Goal: Task Accomplishment & Management: Manage account settings

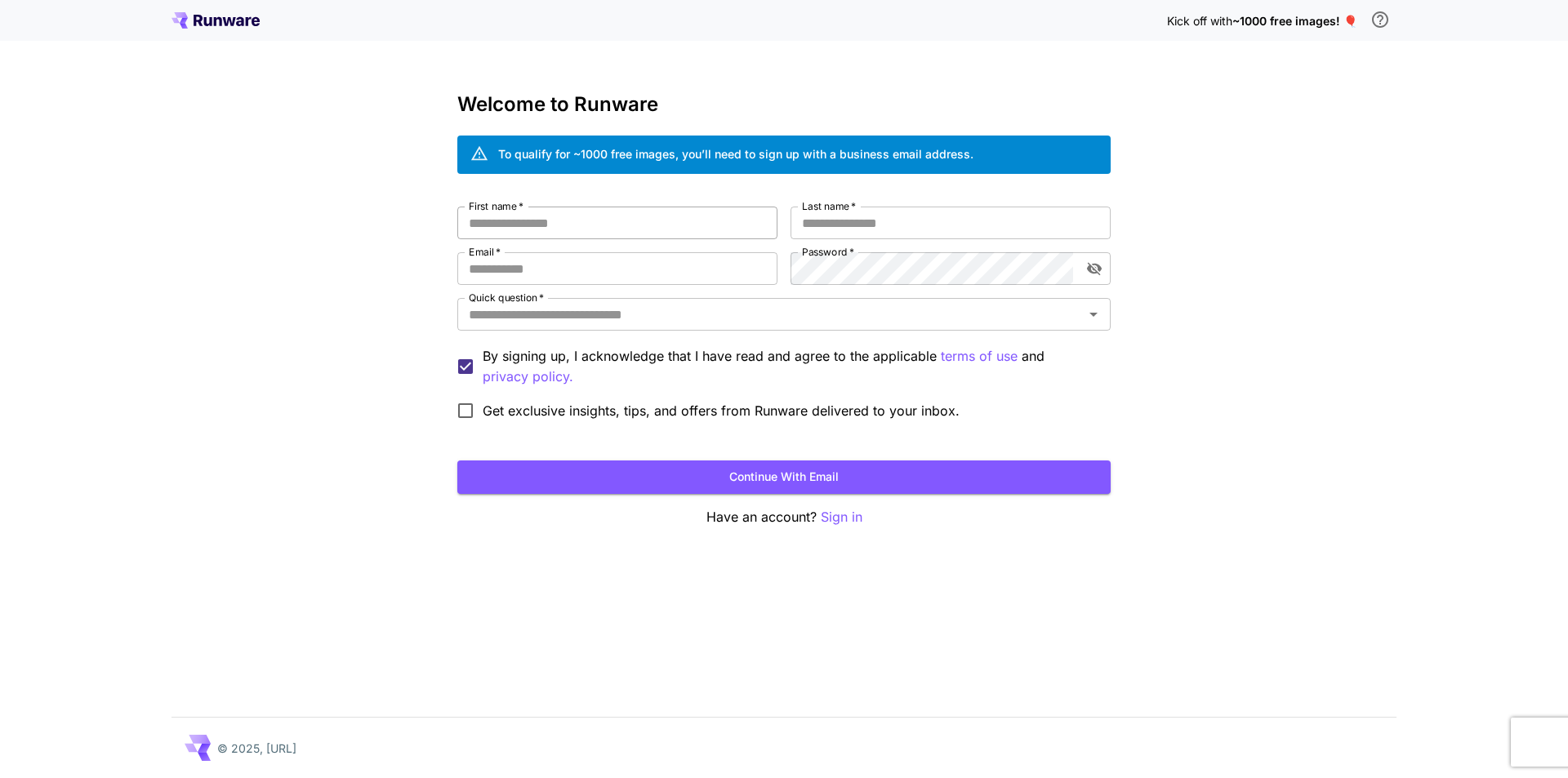
click at [592, 236] on input "First name   *" at bounding box center [617, 223] width 320 height 33
type input "******"
click at [921, 221] on input "Last name   *" at bounding box center [951, 223] width 320 height 33
type input "******"
click at [538, 277] on input "Email   *" at bounding box center [617, 269] width 320 height 33
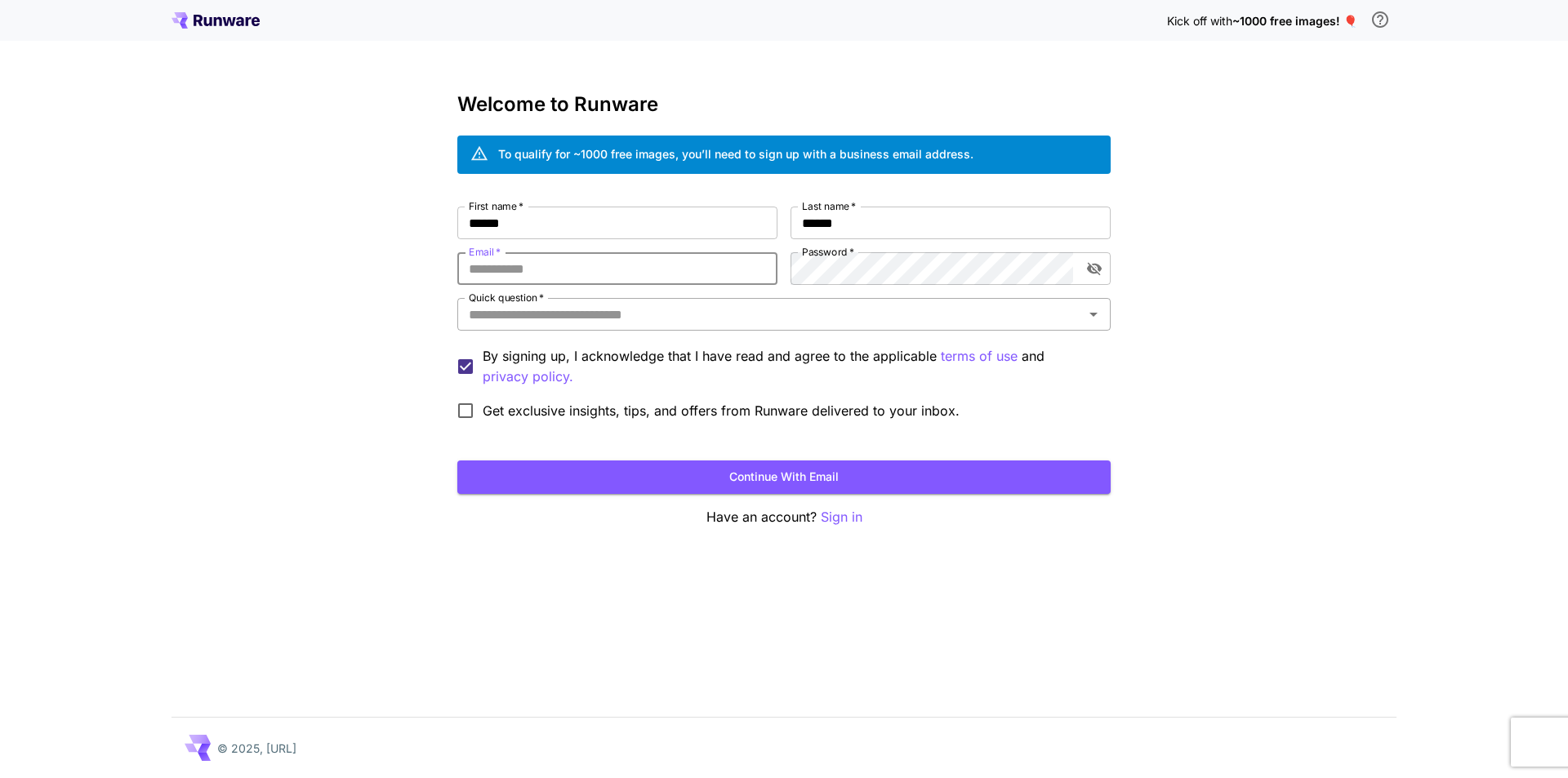
paste input "**********"
type input "**********"
click at [1098, 264] on icon "toggle password visibility" at bounding box center [1095, 269] width 17 height 17
click at [709, 322] on input "Quick question   *" at bounding box center [770, 314] width 616 height 22
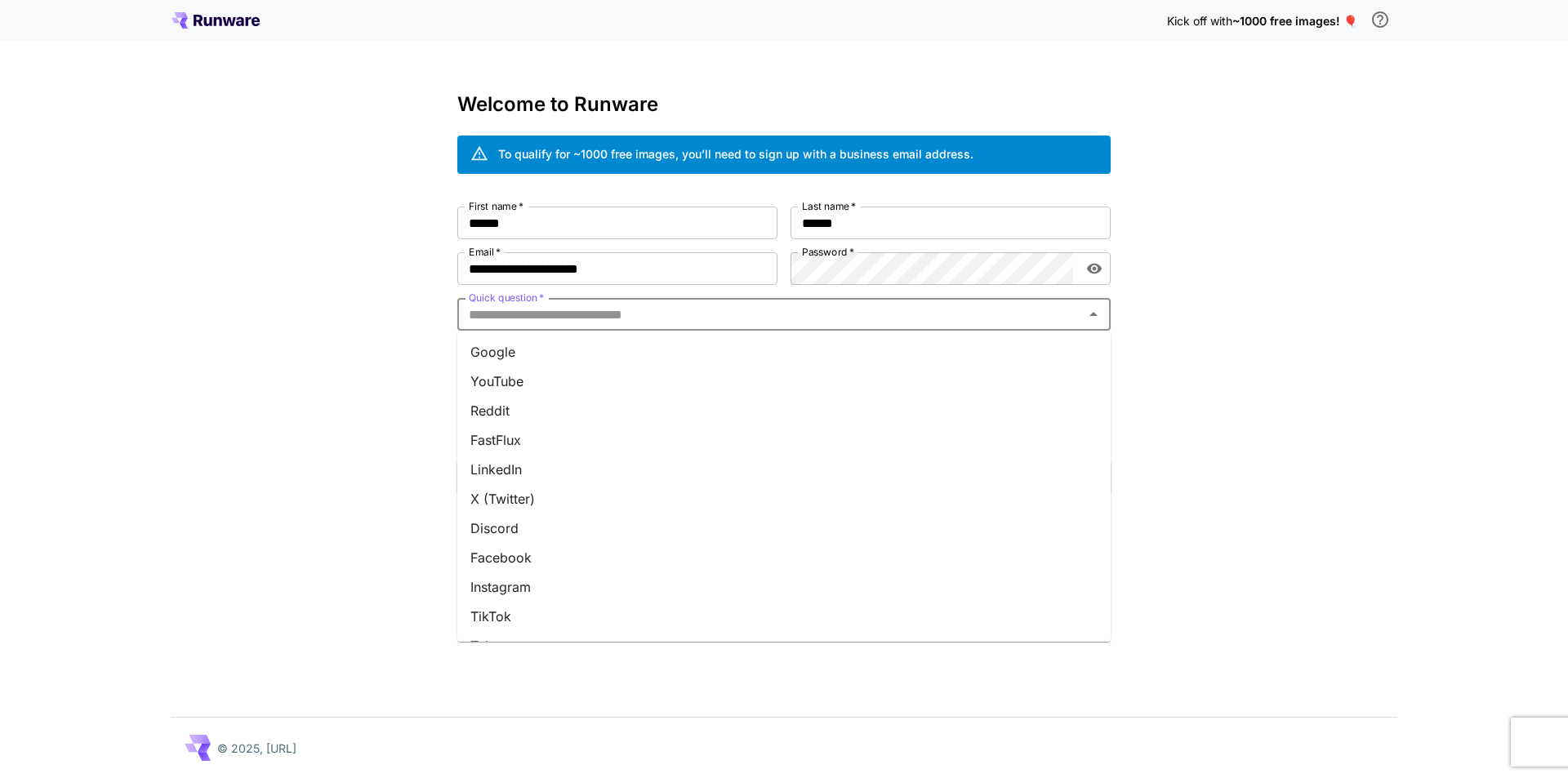
click at [578, 342] on li "Google" at bounding box center [784, 352] width 653 height 29
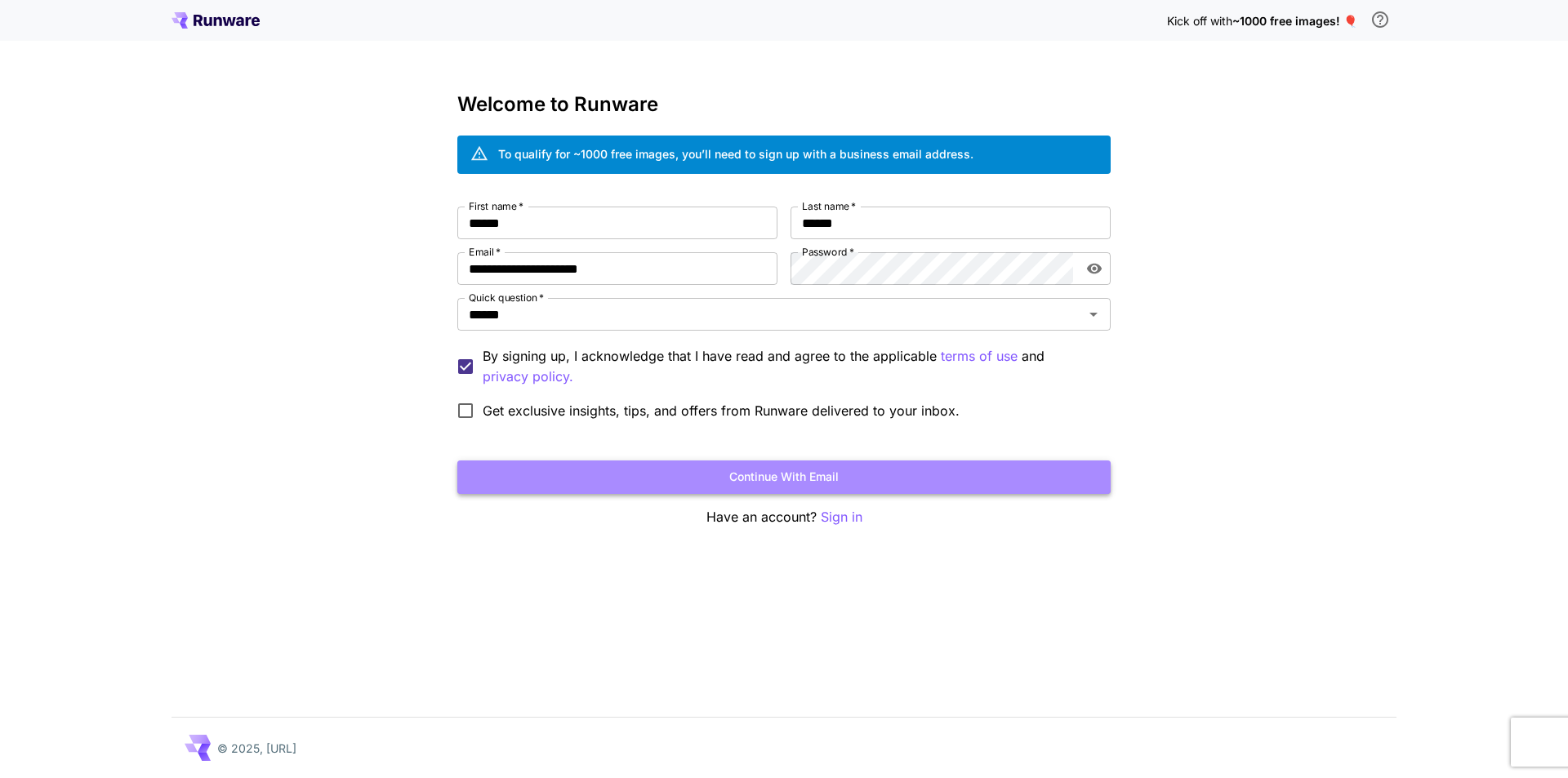
click at [694, 468] on button "Continue with email" at bounding box center [784, 477] width 653 height 33
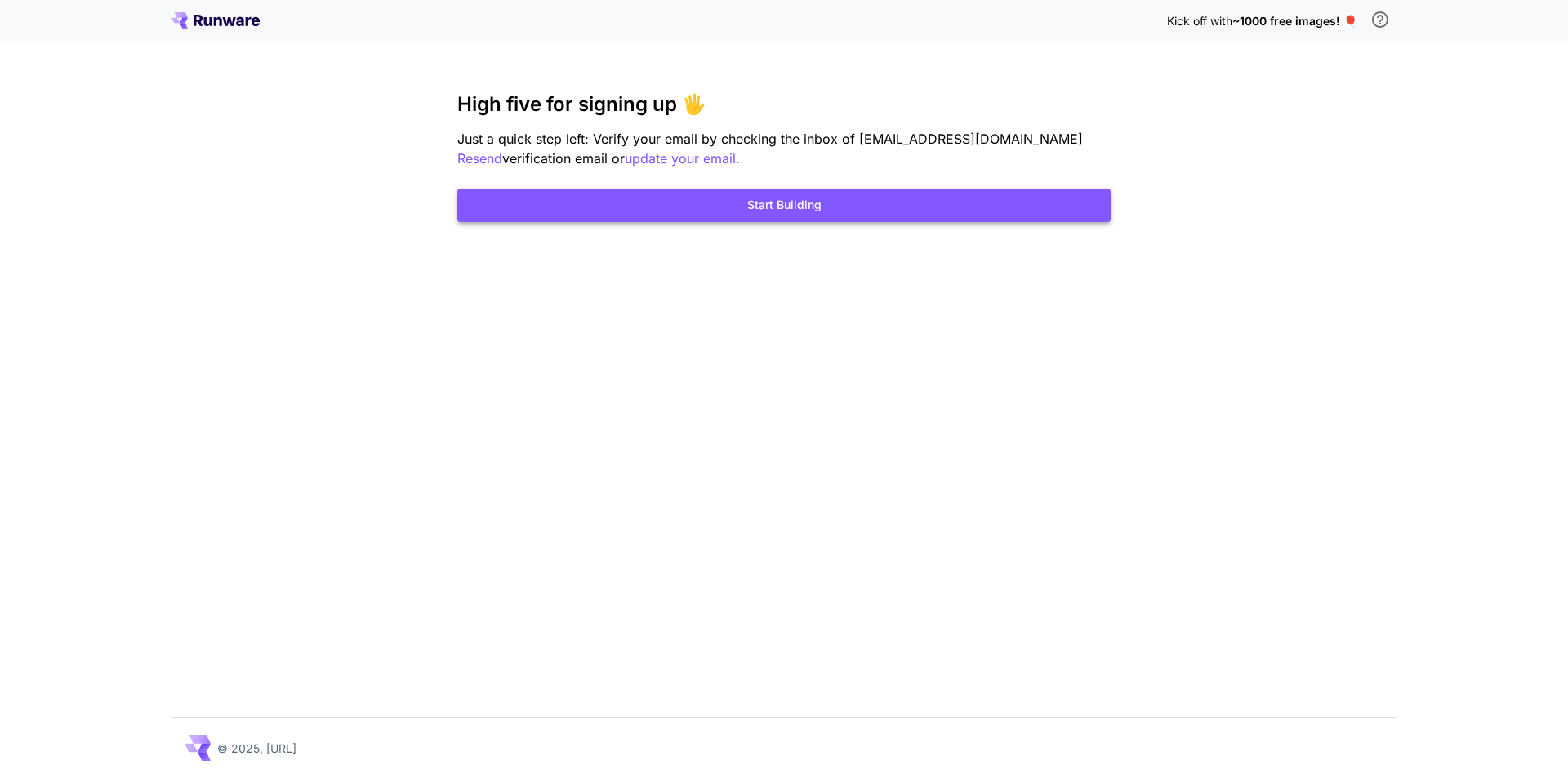
click at [715, 211] on button "Start Building" at bounding box center [784, 205] width 653 height 33
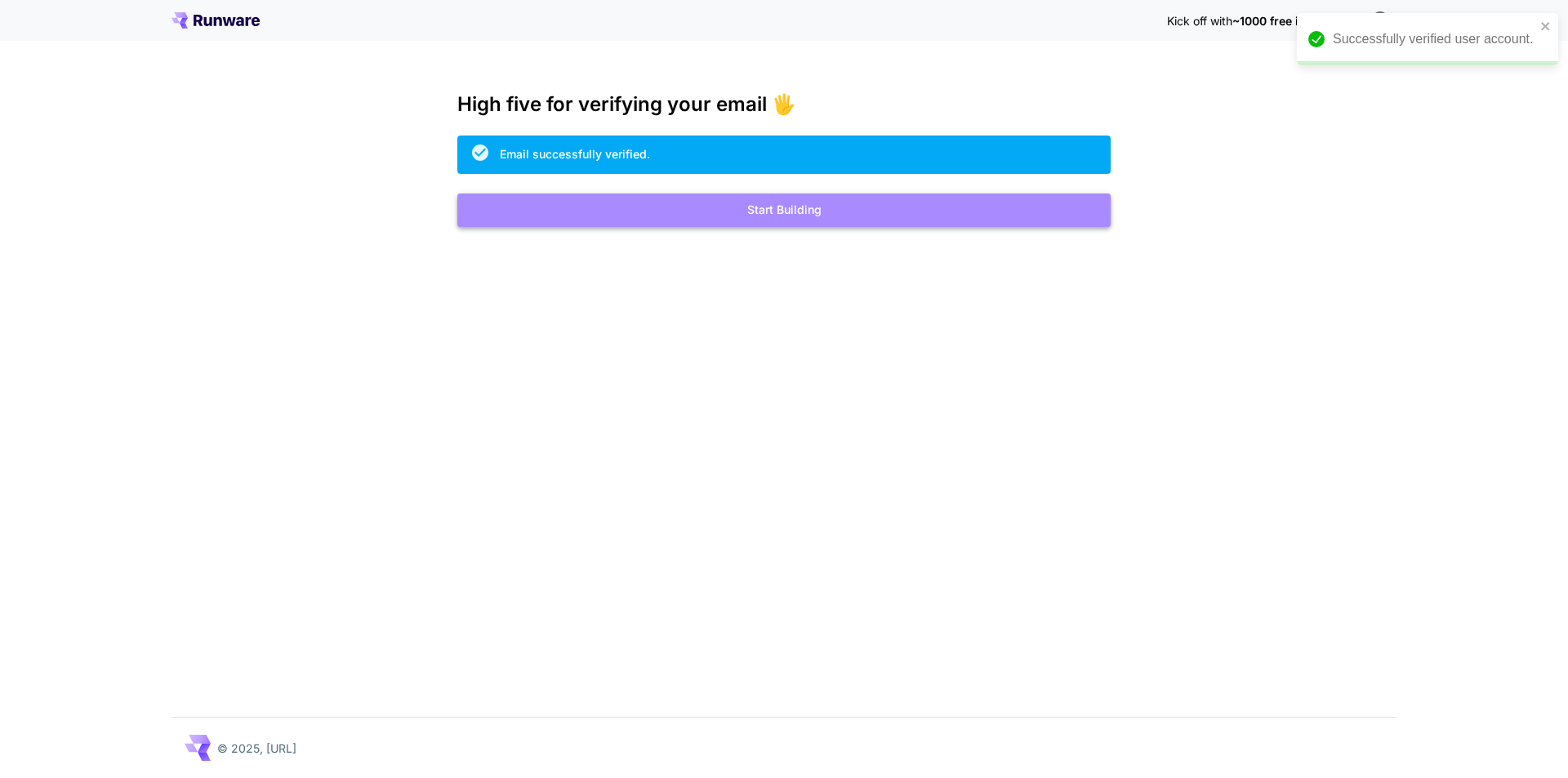
click at [773, 210] on button "Start Building" at bounding box center [784, 210] width 653 height 33
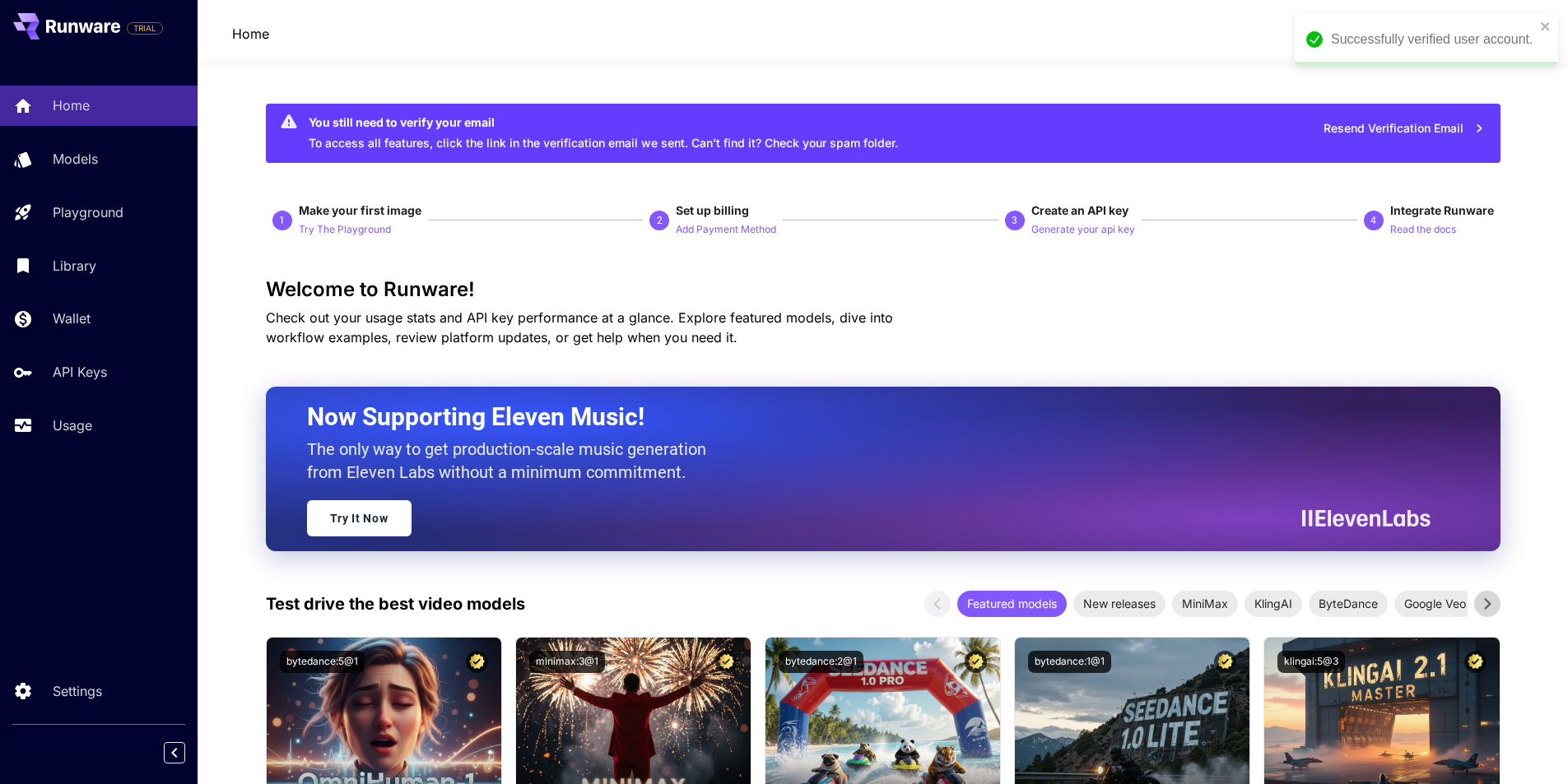
click at [1546, 18] on div "Successfully verified user account." at bounding box center [1426, 39] width 263 height 53
click at [1444, 33] on span "credits left" at bounding box center [1424, 34] width 58 height 14
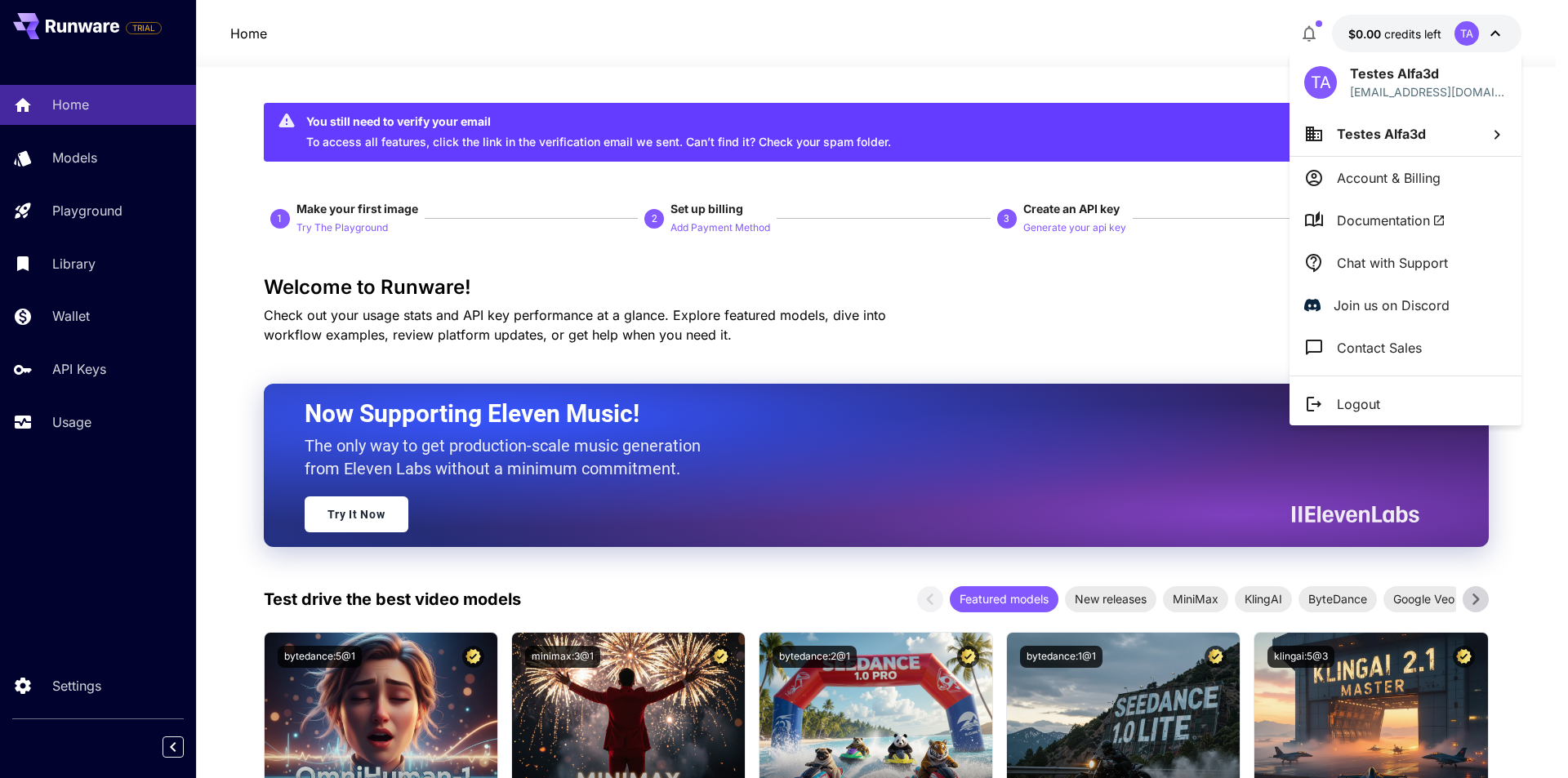
click at [1415, 126] on span "Testes Alfa3d" at bounding box center [1381, 133] width 89 height 17
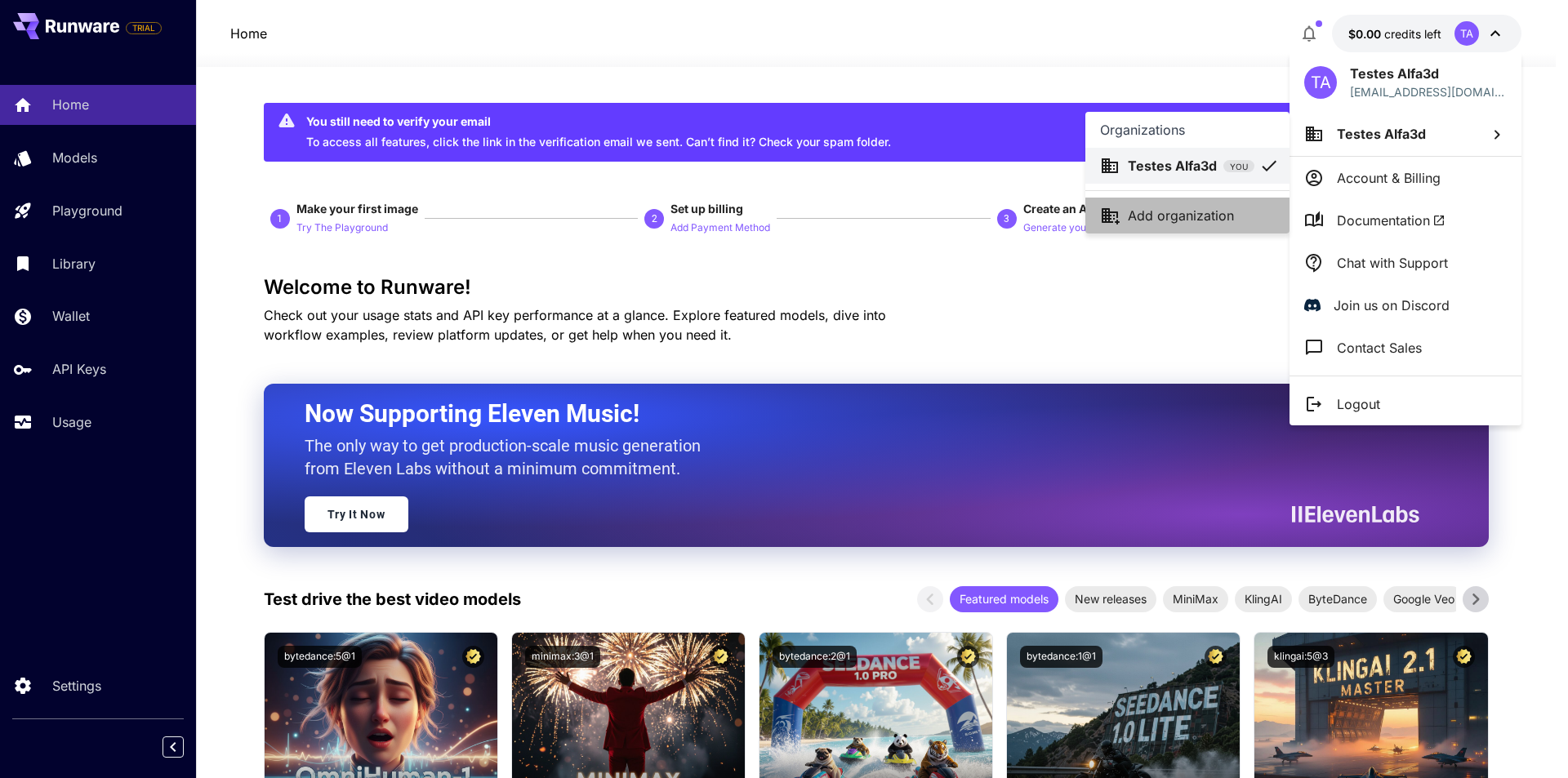
click at [1239, 201] on li "Add organization" at bounding box center [1188, 215] width 205 height 36
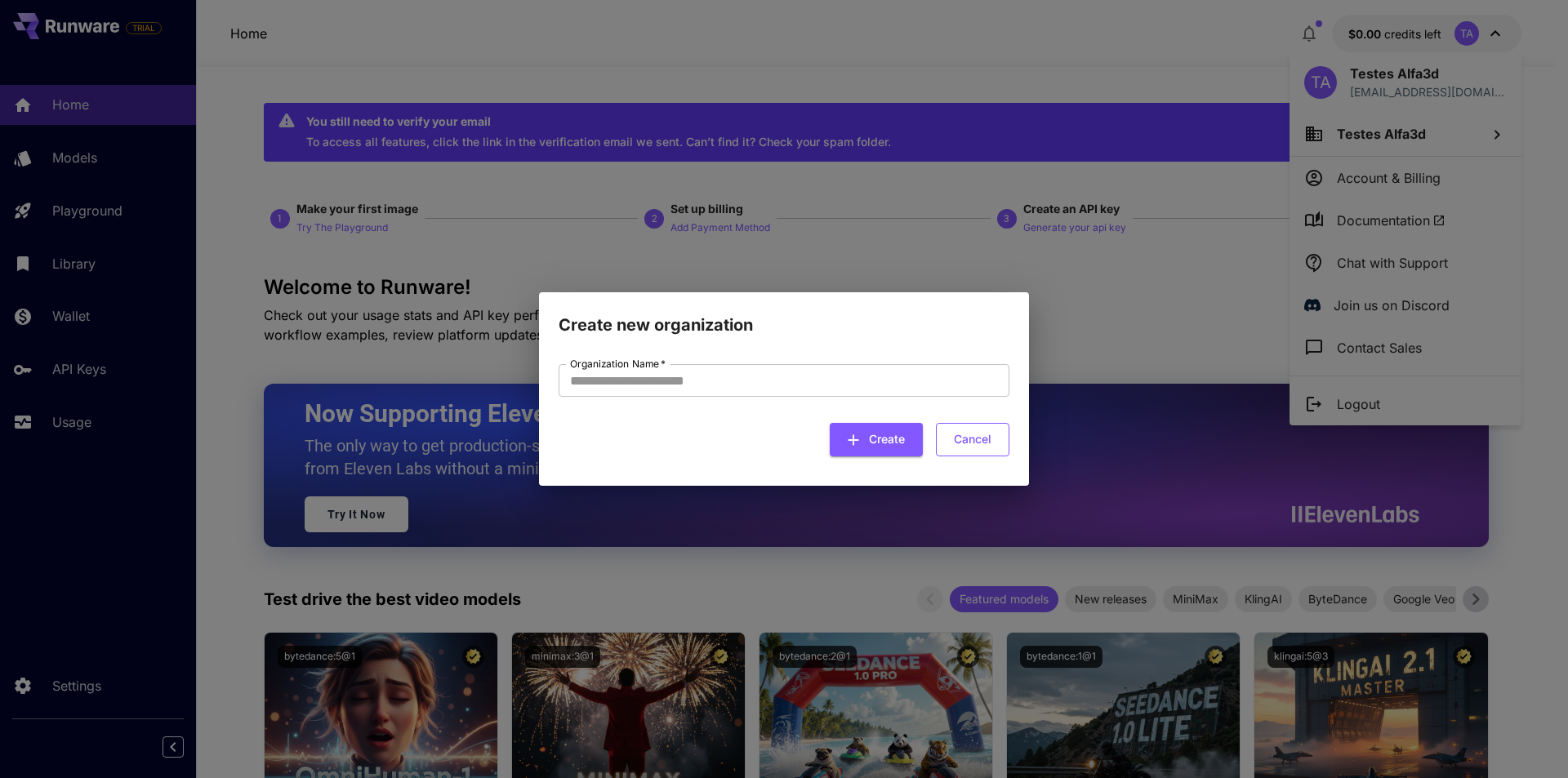
click at [962, 434] on button "Cancel" at bounding box center [972, 439] width 73 height 33
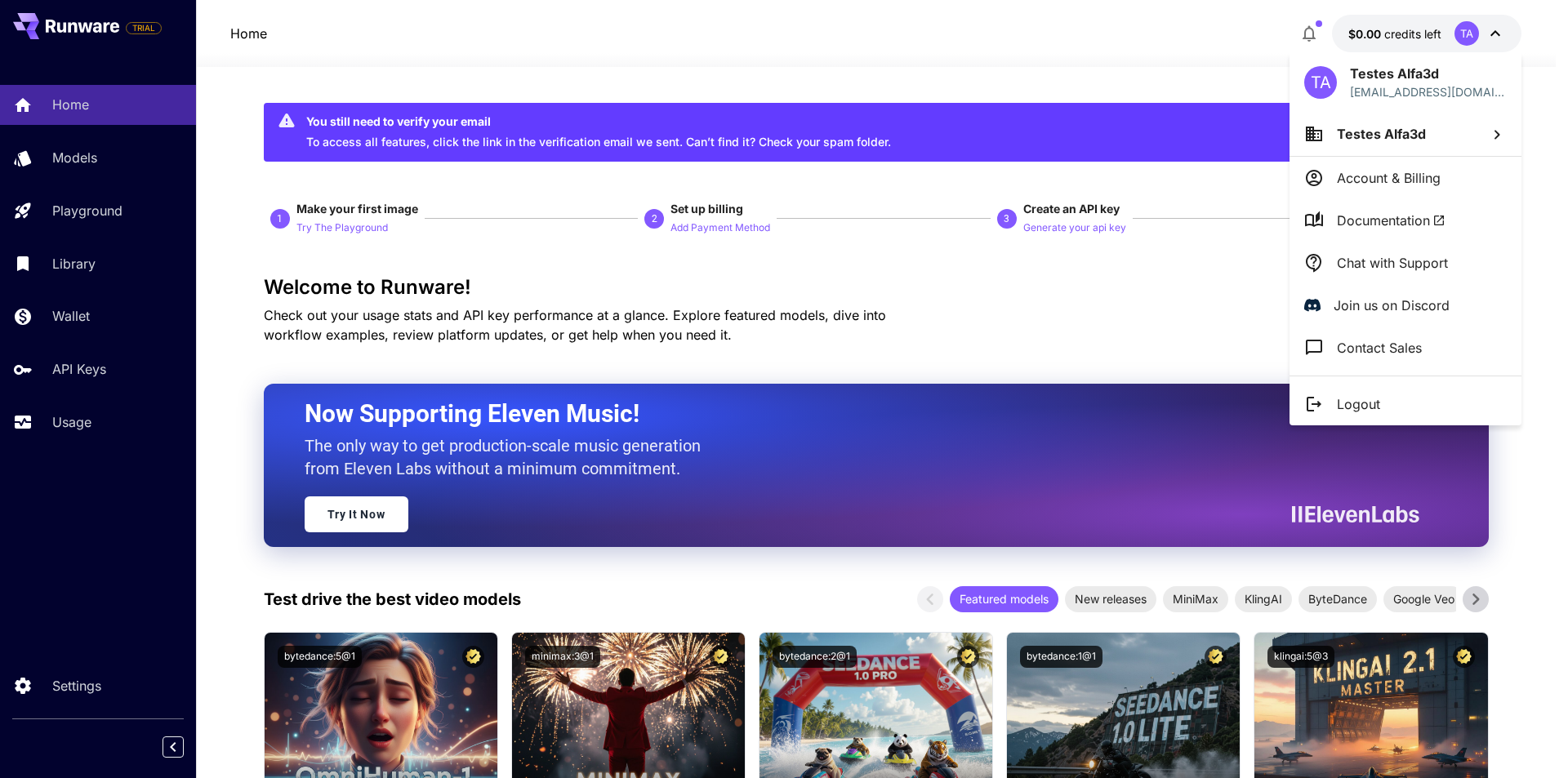
click at [1484, 26] on div at bounding box center [784, 389] width 1568 height 778
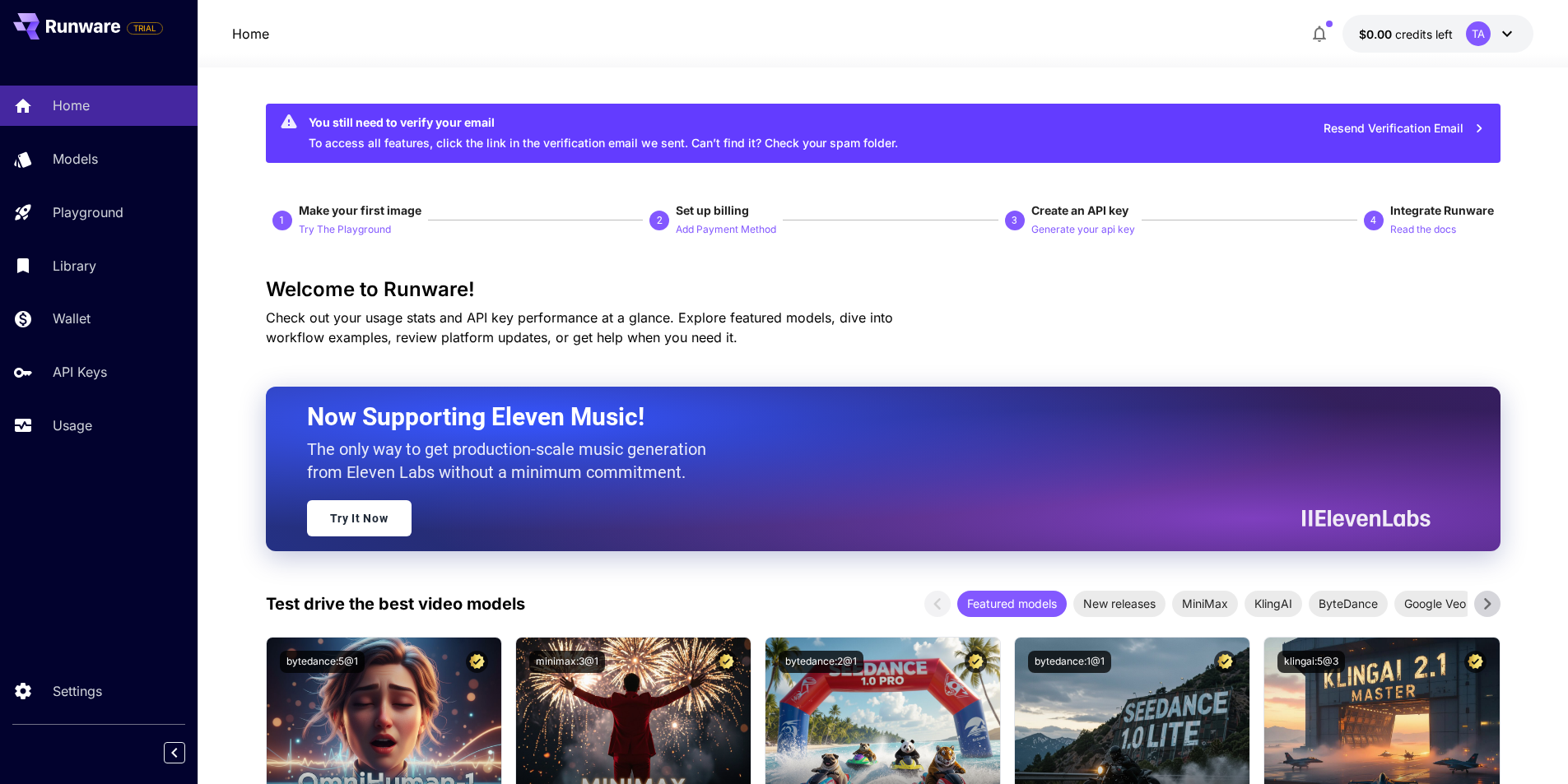
click at [1486, 30] on div "TA" at bounding box center [1478, 33] width 25 height 25
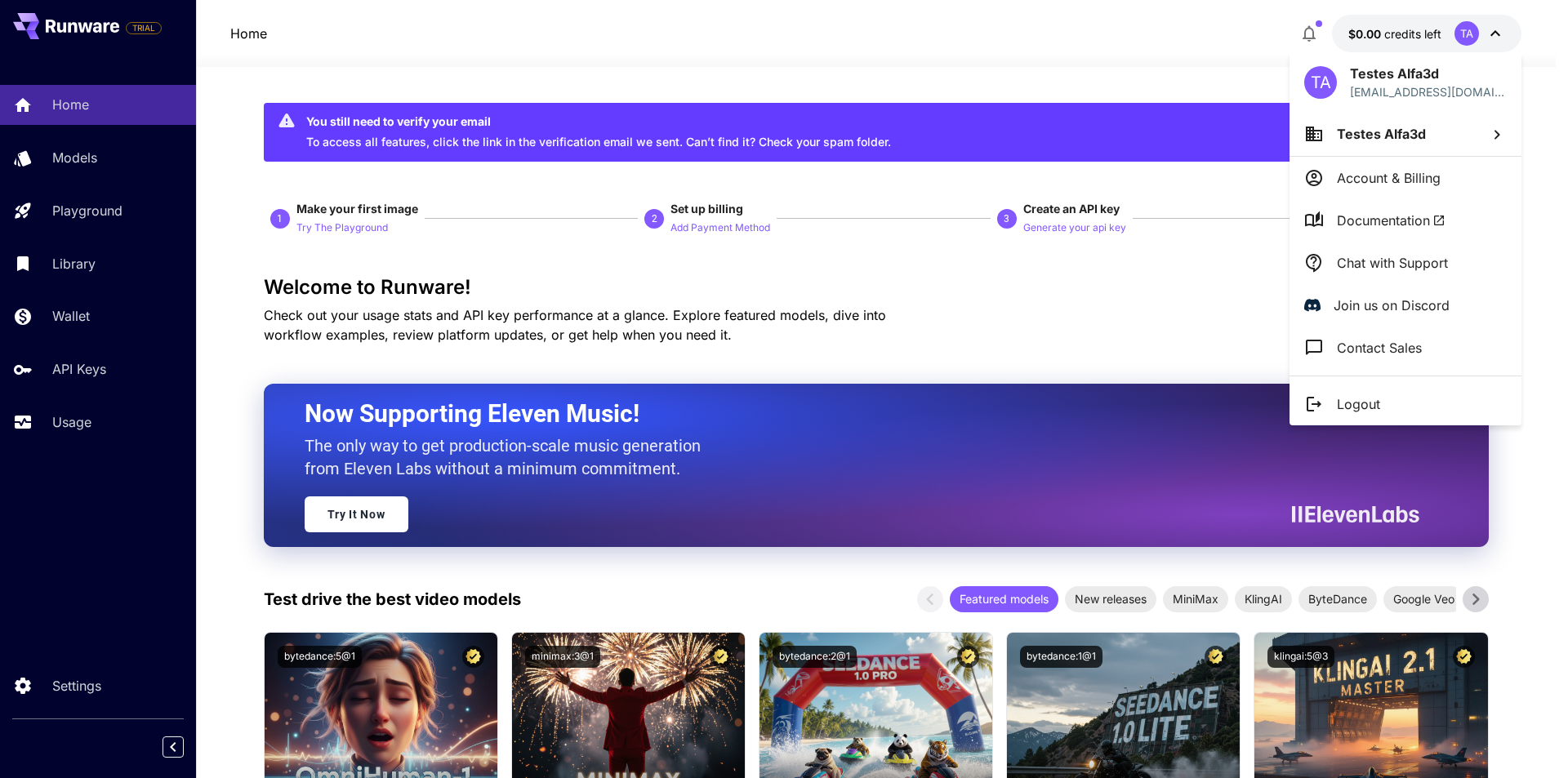
drag, startPoint x: 1316, startPoint y: 39, endPoint x: 1376, endPoint y: 46, distance: 60.4
click at [1317, 39] on div at bounding box center [784, 389] width 1568 height 778
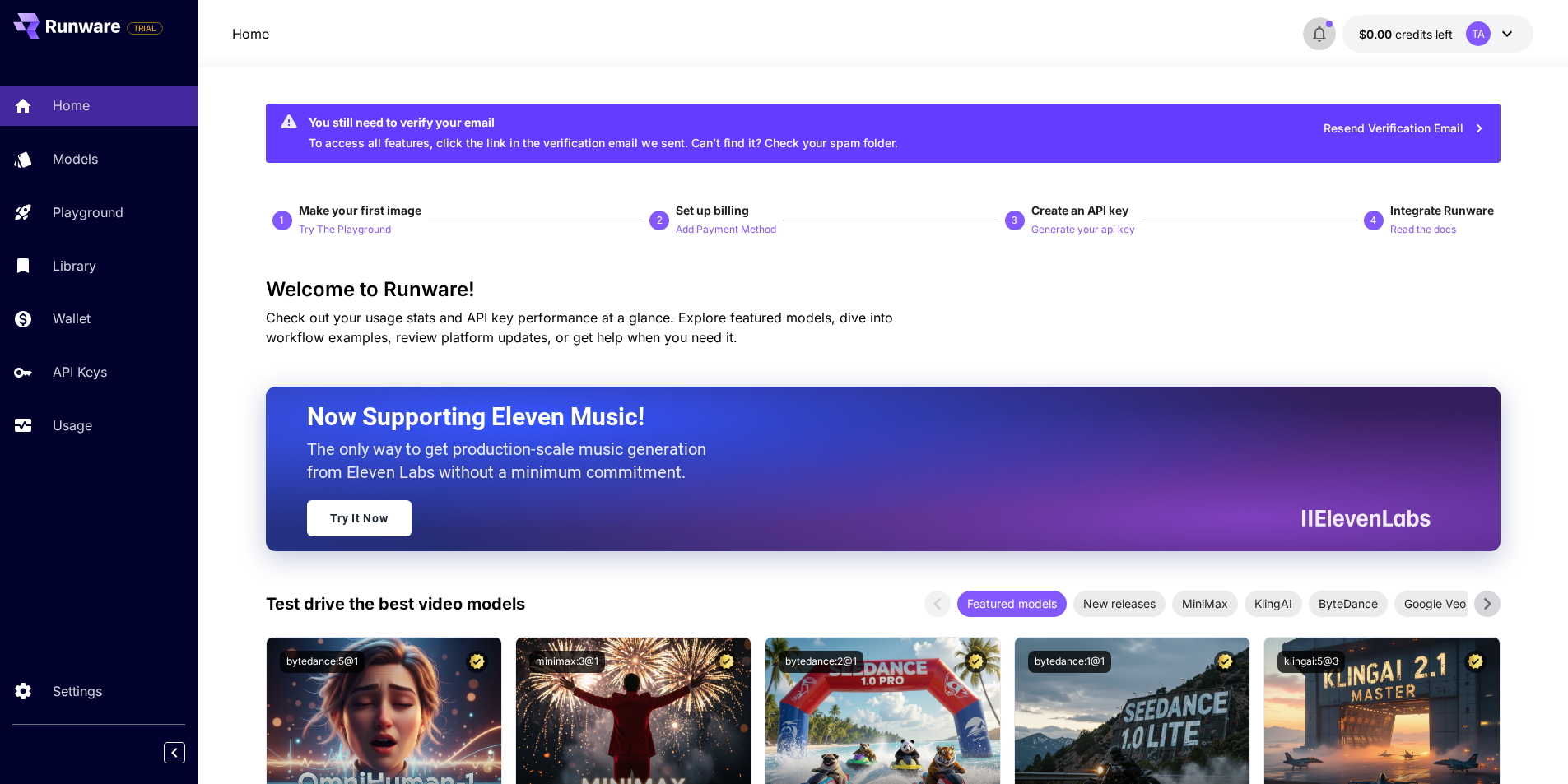
click at [1329, 32] on icon "button" at bounding box center [1320, 33] width 20 height 20
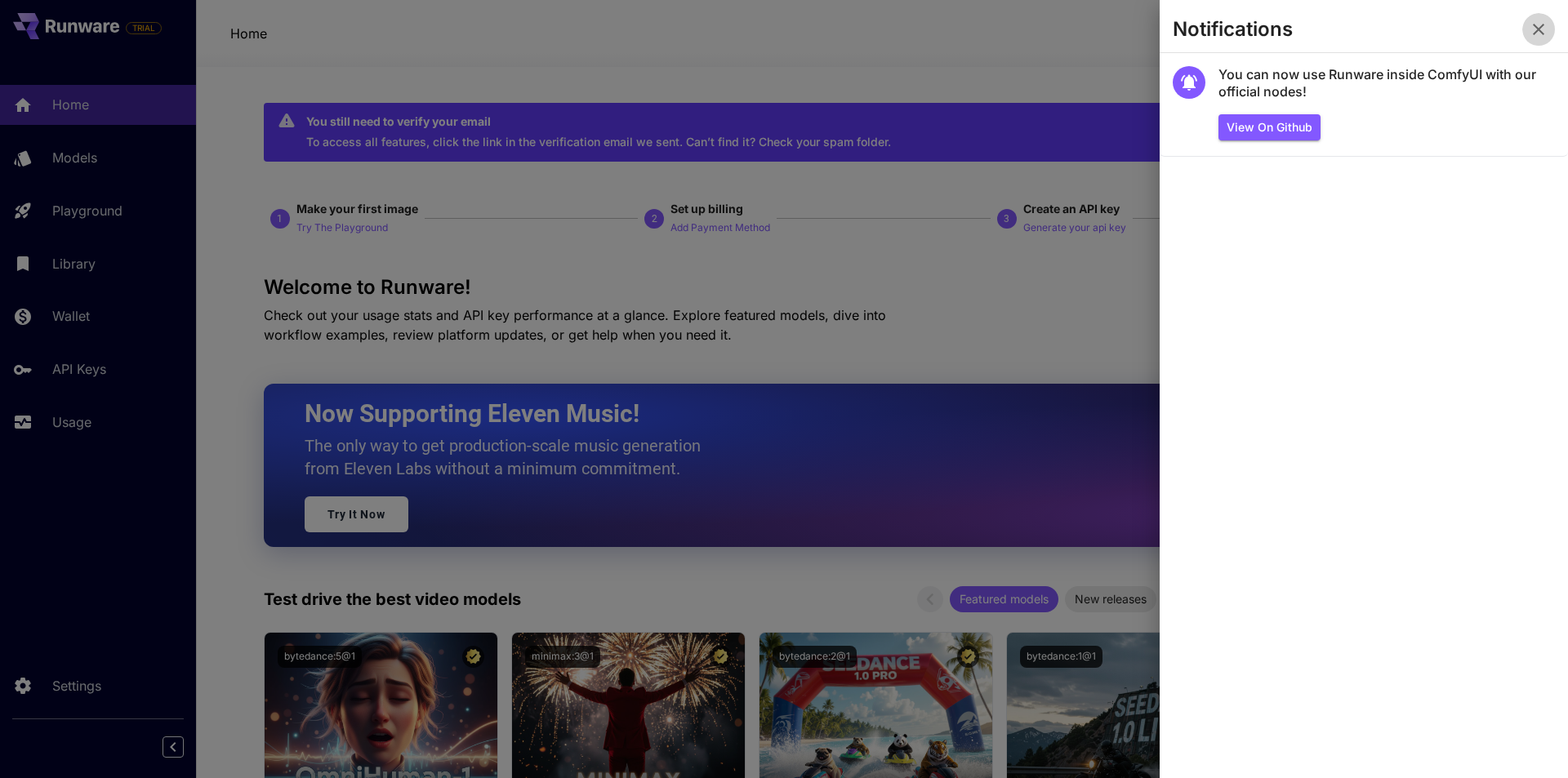
click at [1544, 34] on icon "button" at bounding box center [1539, 29] width 12 height 12
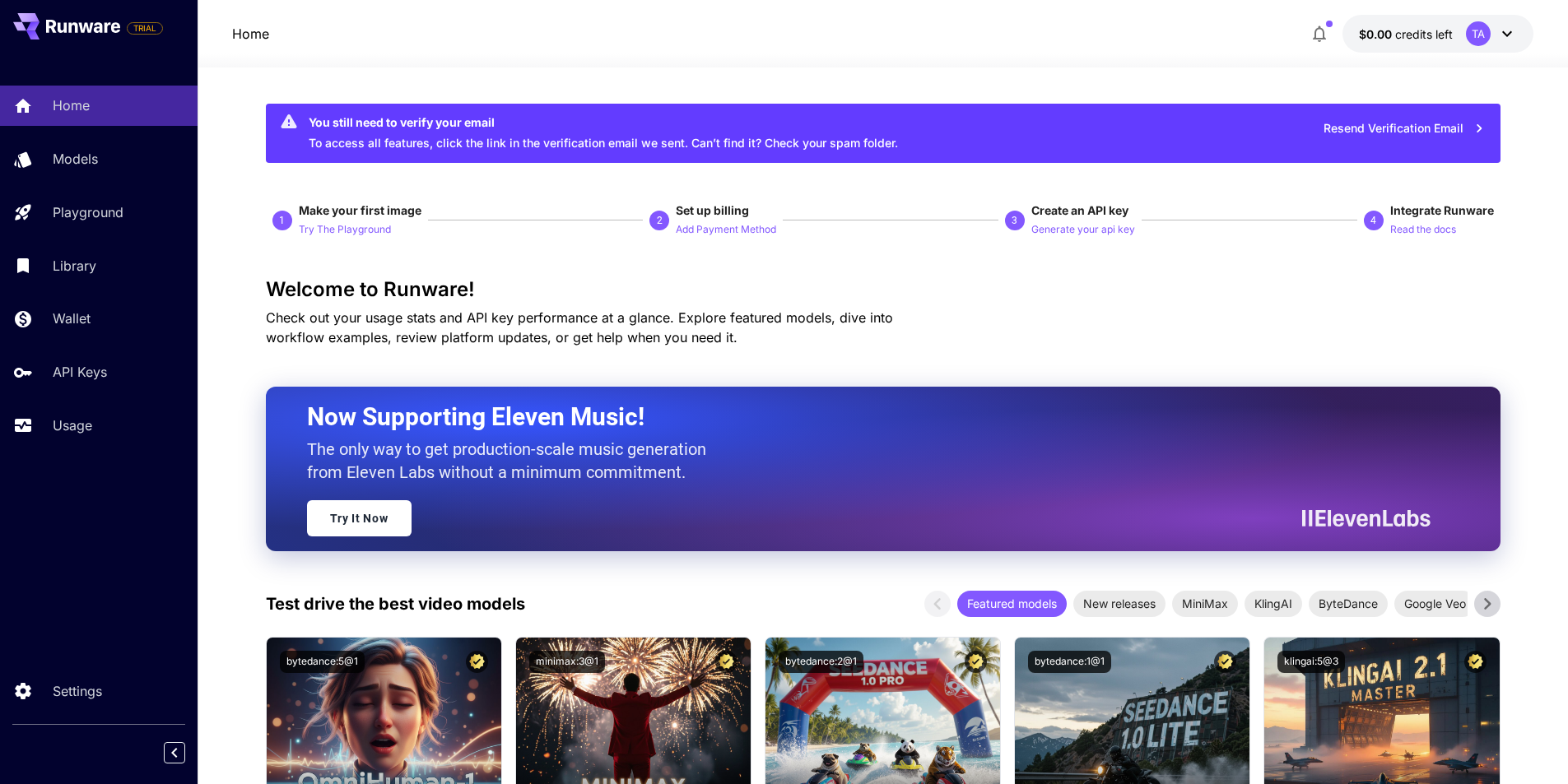
click at [1444, 47] on button "$0.00 credits left TA" at bounding box center [1437, 33] width 191 height 38
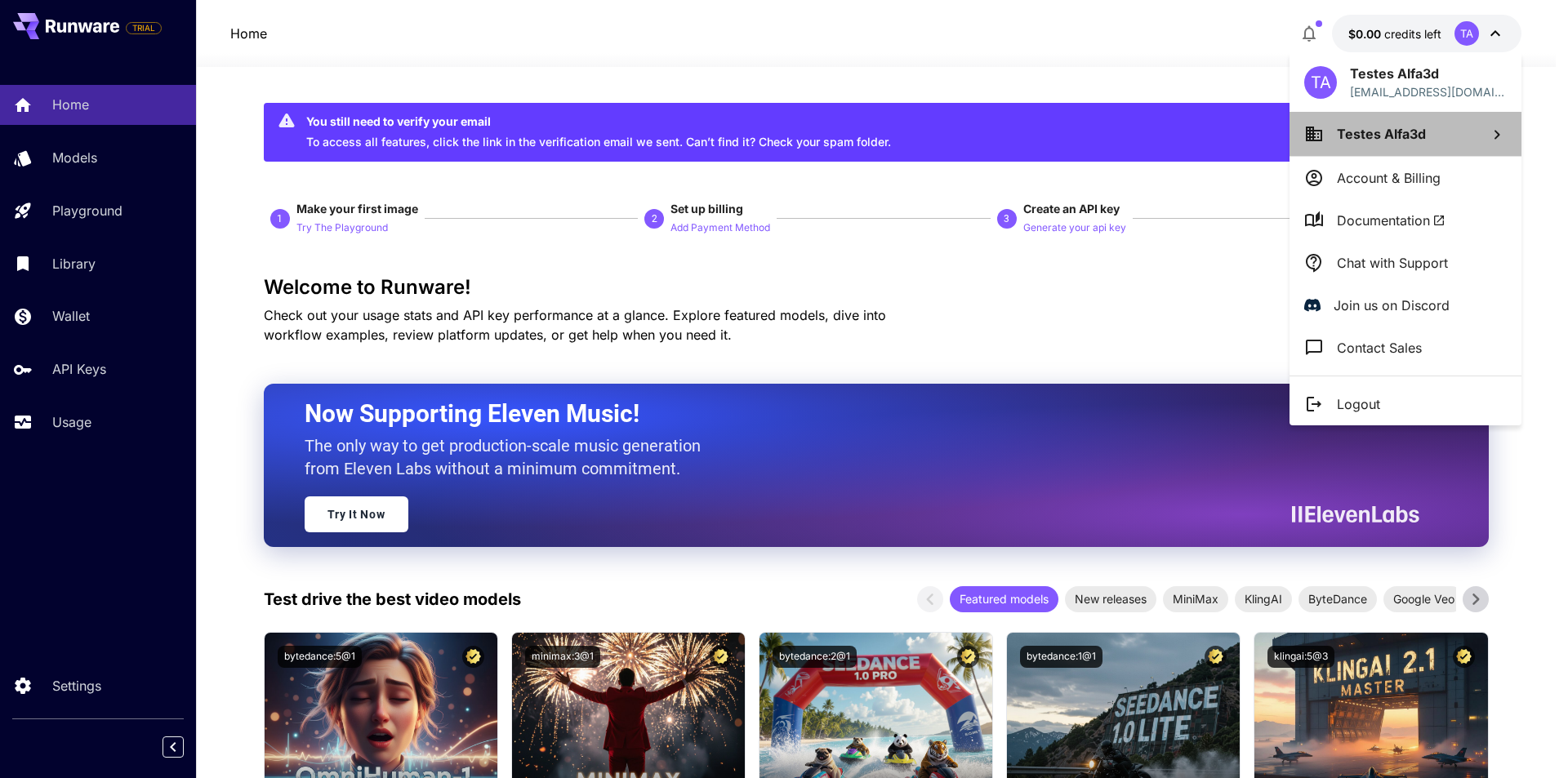
click at [1437, 143] on li "Testes Alfa3d" at bounding box center [1405, 133] width 232 height 44
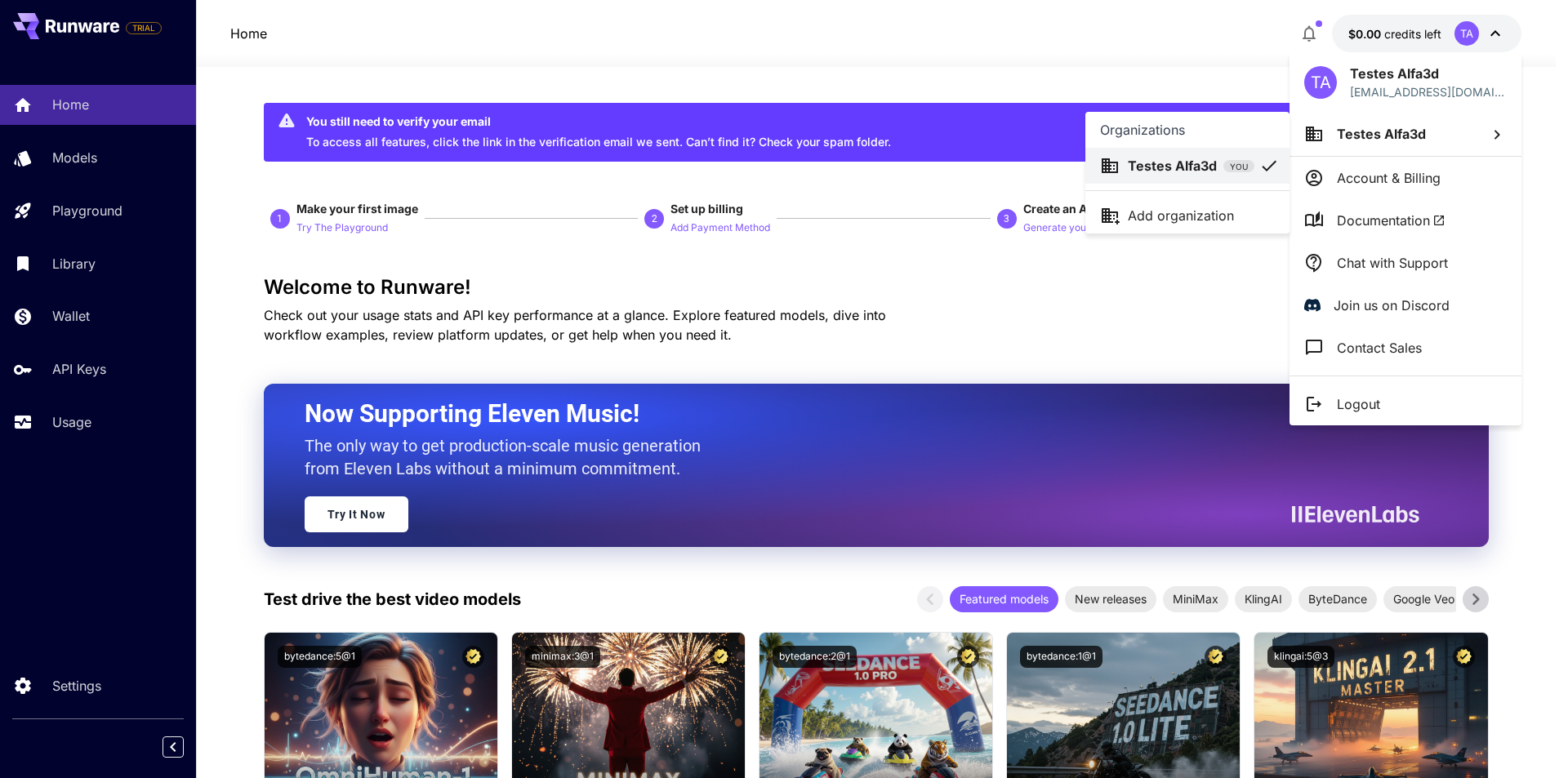
click at [1437, 143] on div at bounding box center [784, 389] width 1568 height 778
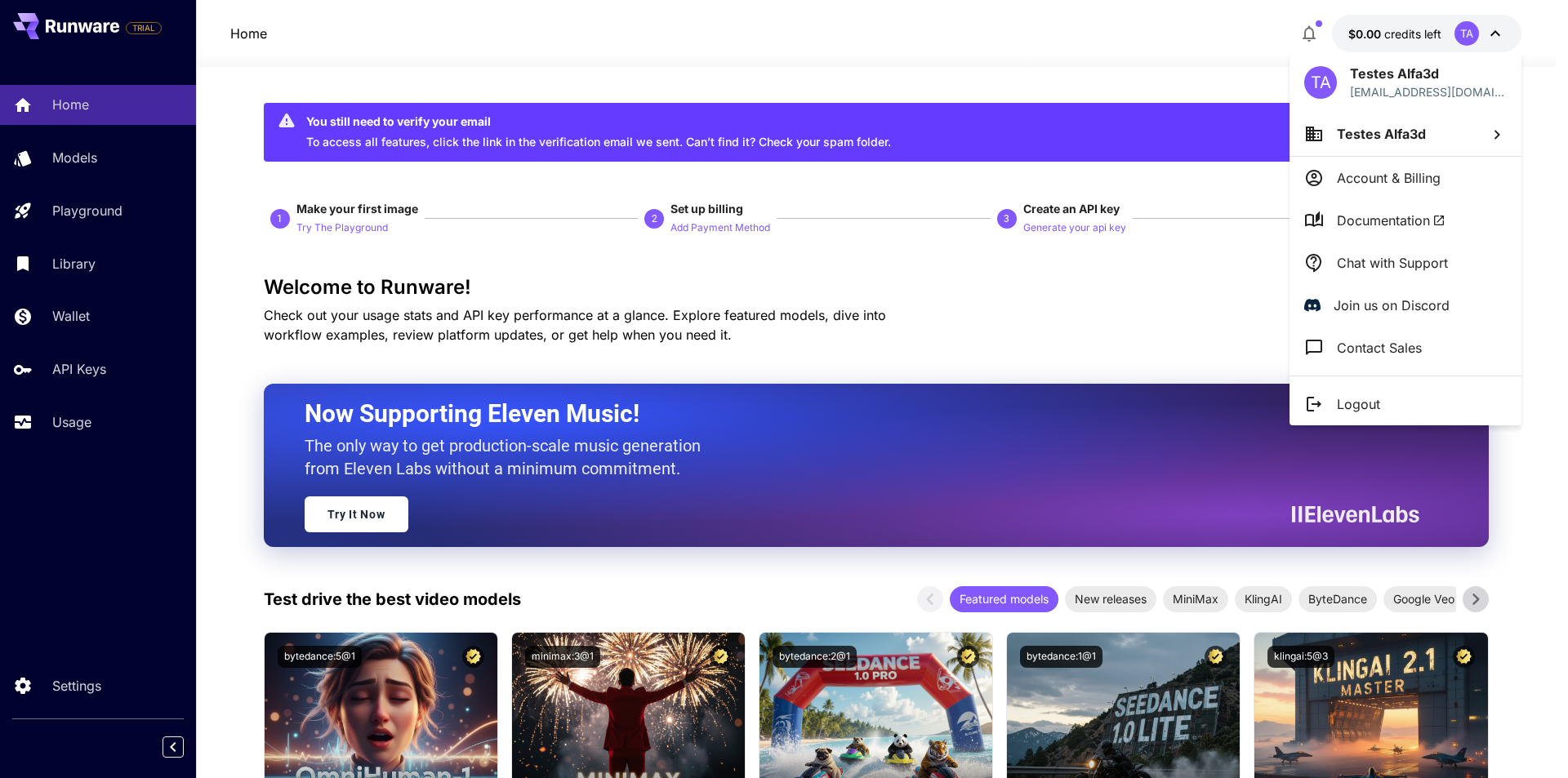
click at [1480, 33] on div at bounding box center [784, 389] width 1568 height 778
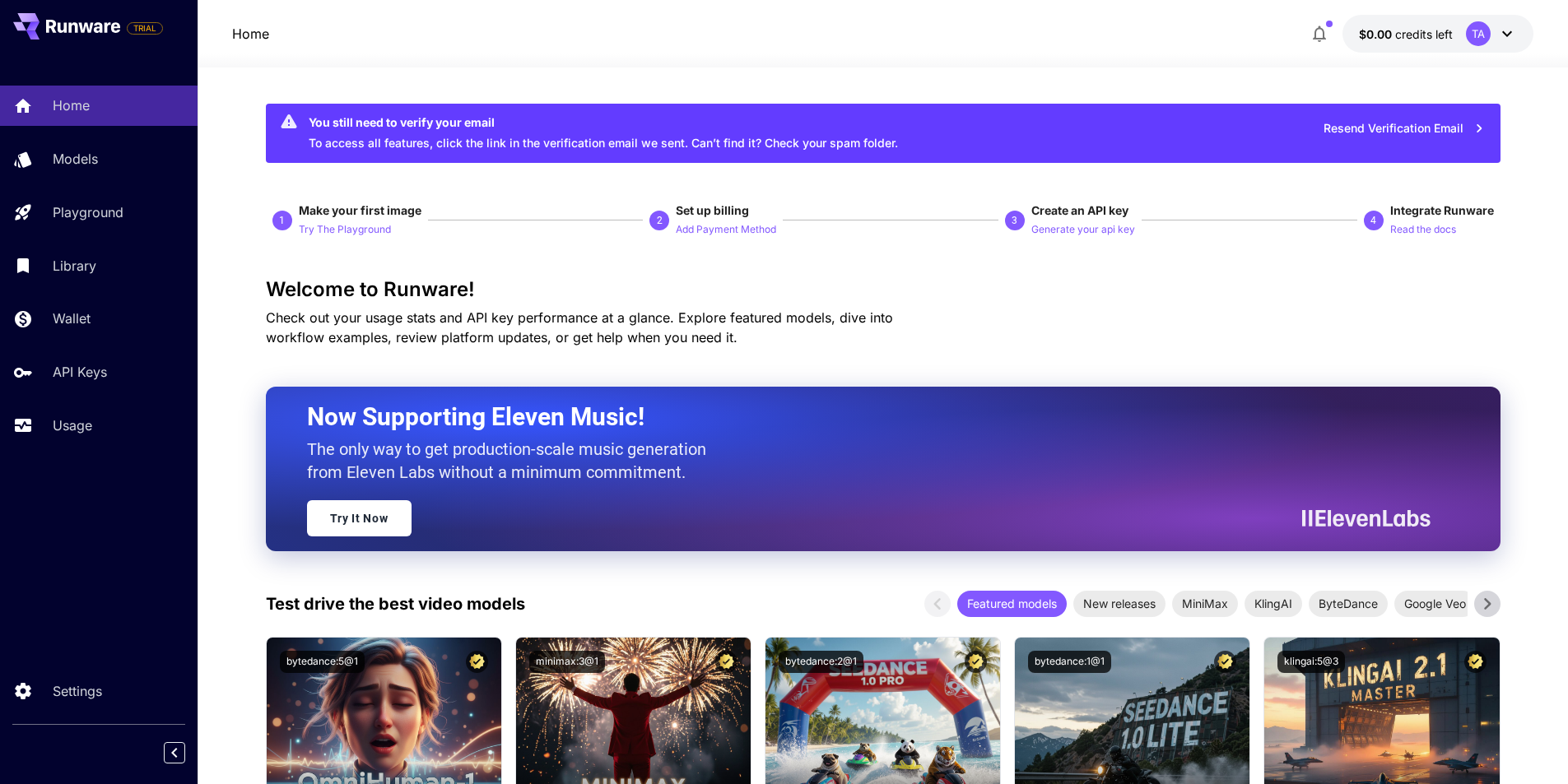
click at [1491, 33] on div "TA" at bounding box center [1491, 33] width 51 height 25
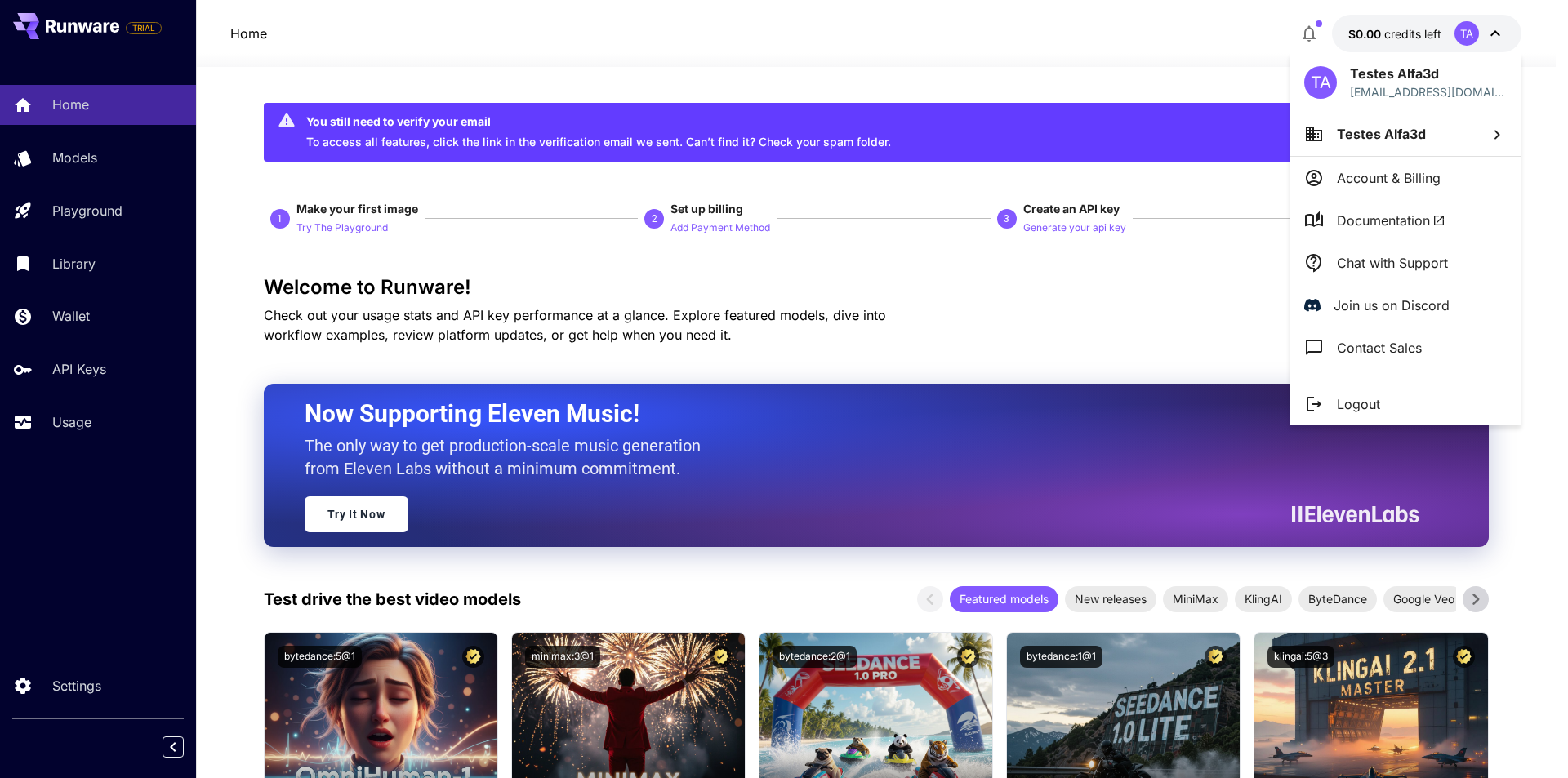
click at [104, 271] on div at bounding box center [784, 389] width 1568 height 778
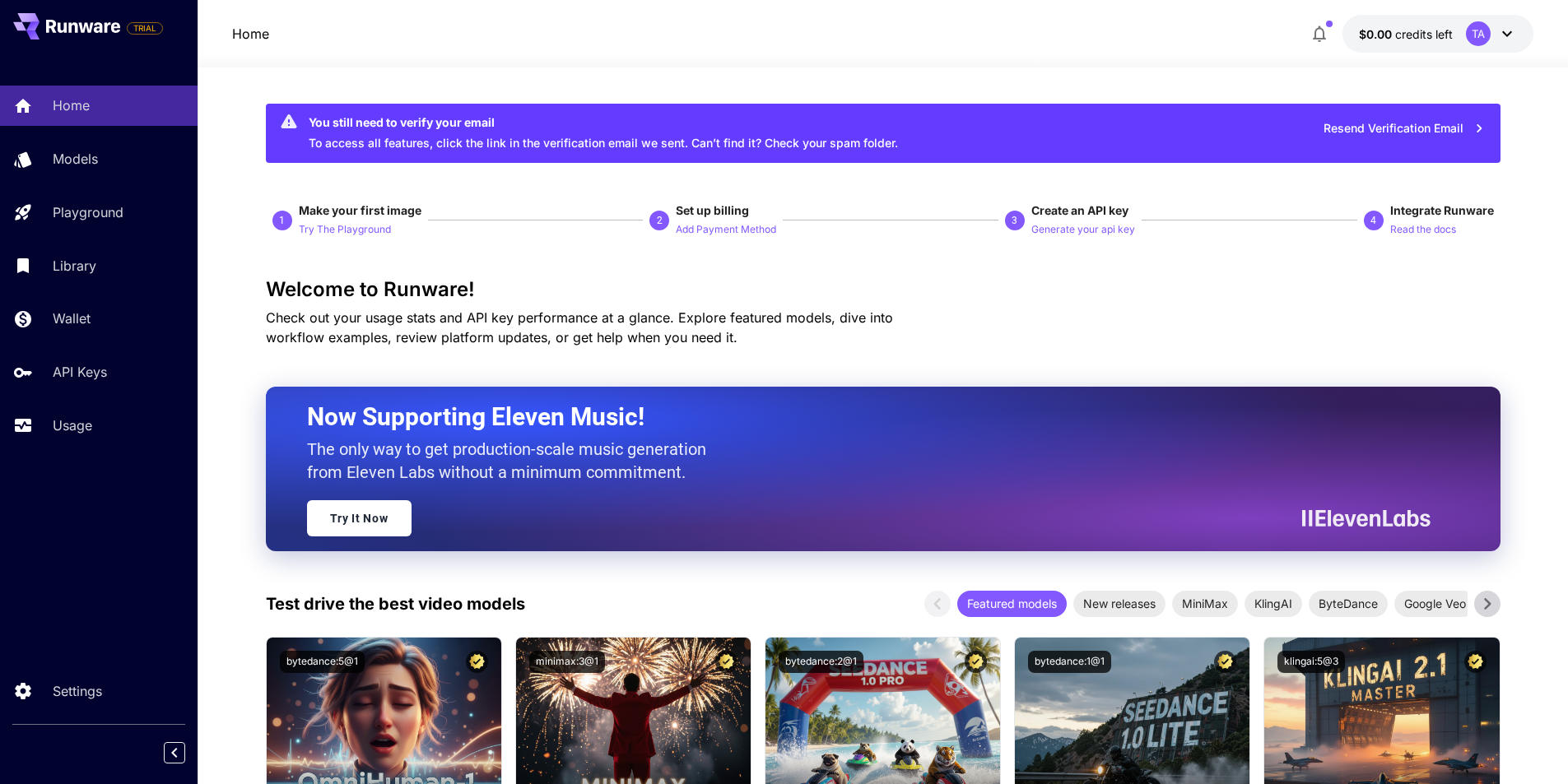
click at [75, 263] on div "TA Testes Alfa3d [EMAIL_ADDRESS][DOMAIN_NAME] Testes Alfa3d Account & Billing D…" at bounding box center [131, 392] width 263 height 784
click at [73, 312] on p "Wallet" at bounding box center [75, 319] width 38 height 20
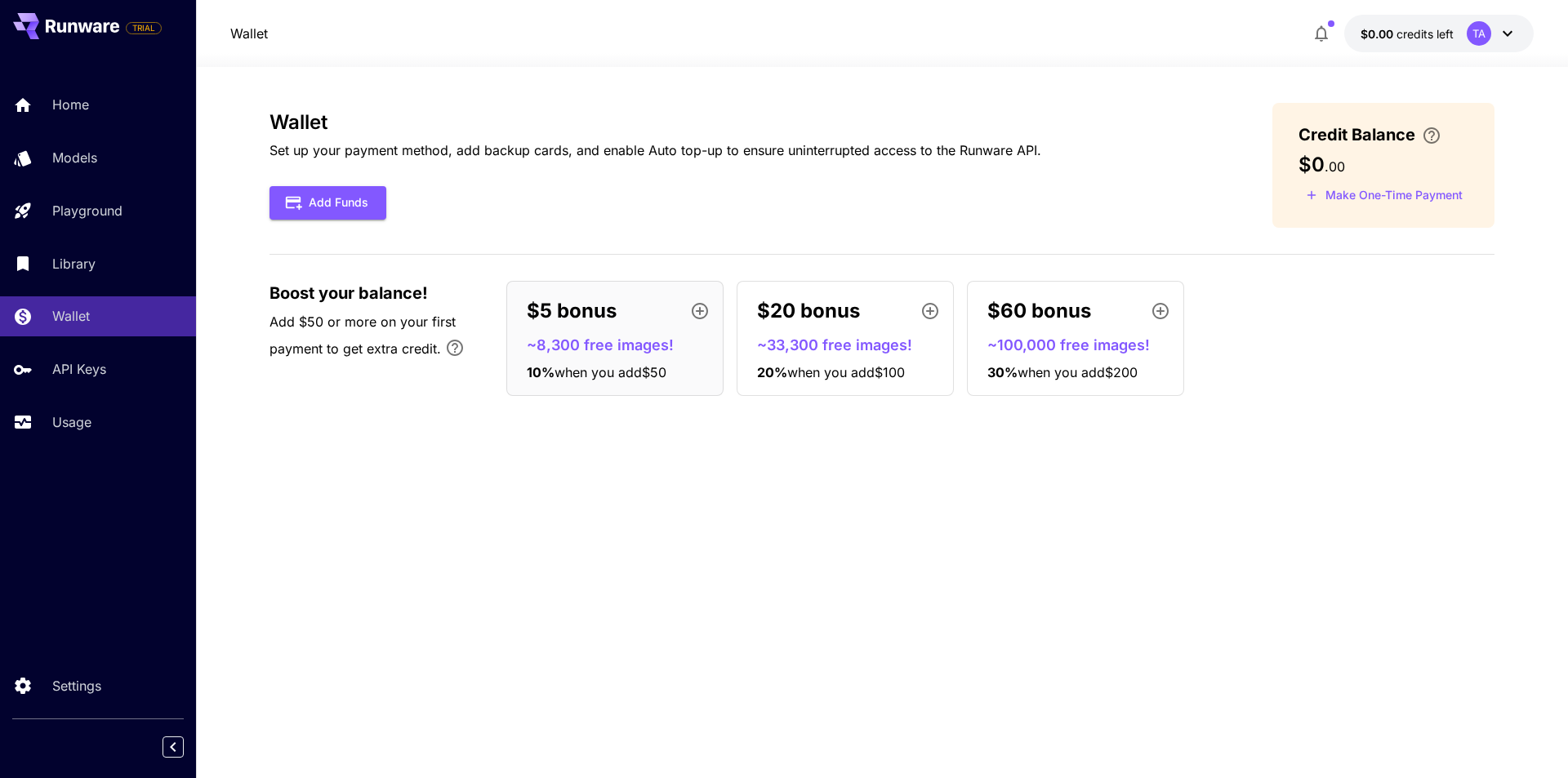
click at [637, 367] on span "when you add $50" at bounding box center [611, 372] width 112 height 17
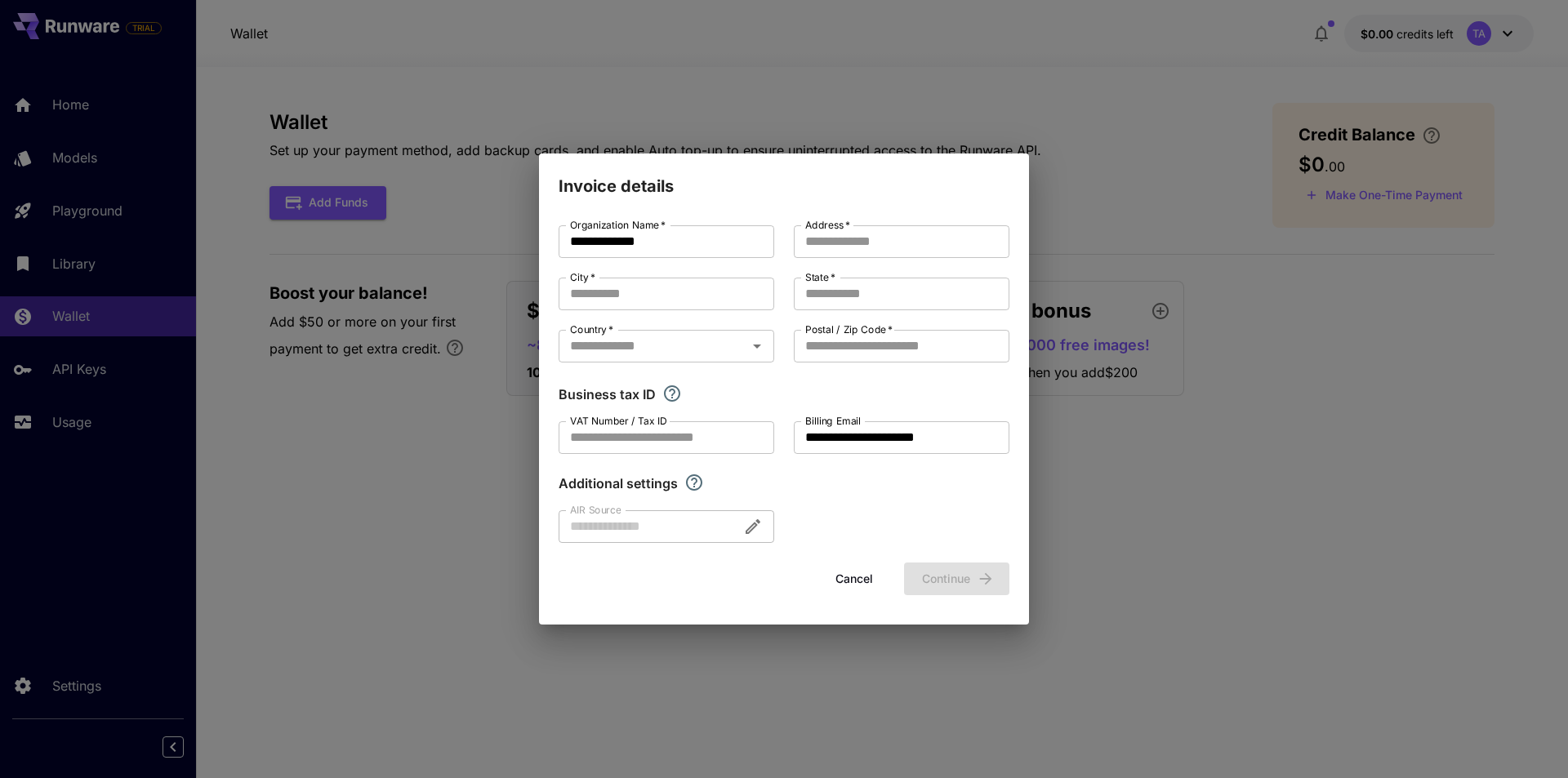
click at [857, 593] on button "Cancel" at bounding box center [854, 579] width 73 height 33
